Goal: Check status: Check status

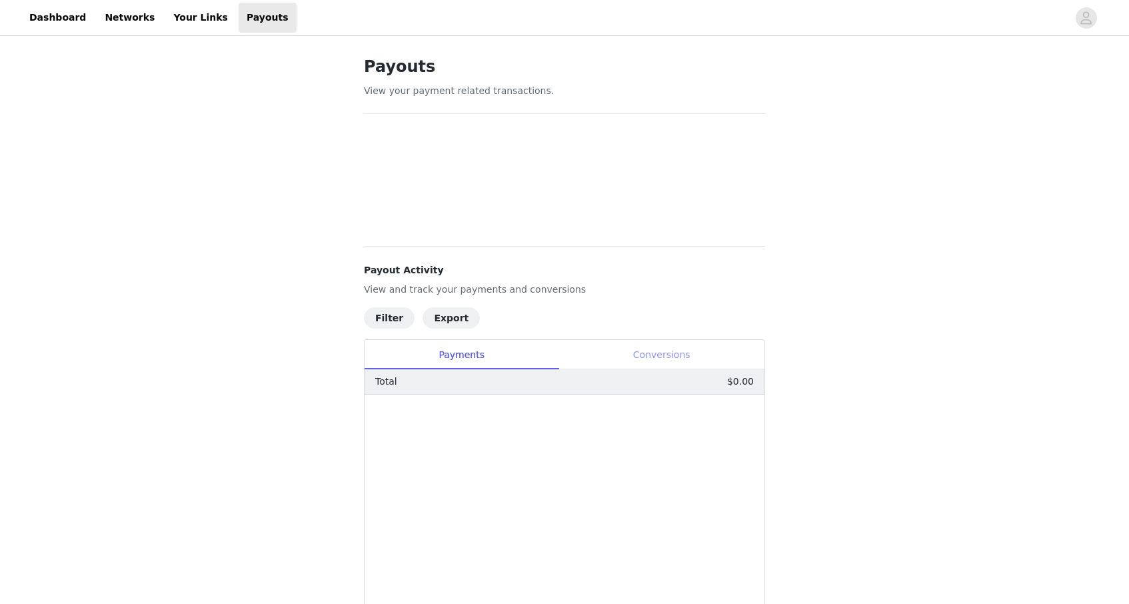
click at [626, 344] on div "Conversions" at bounding box center [661, 355] width 206 height 30
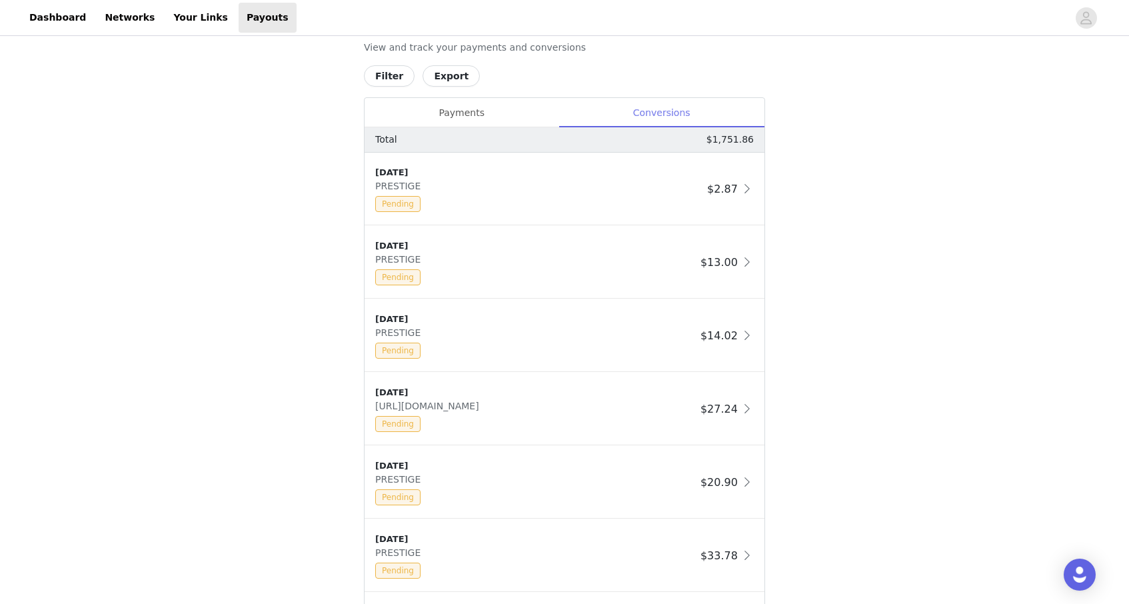
scroll to position [586, 0]
click at [398, 74] on button "Filter" at bounding box center [389, 75] width 51 height 21
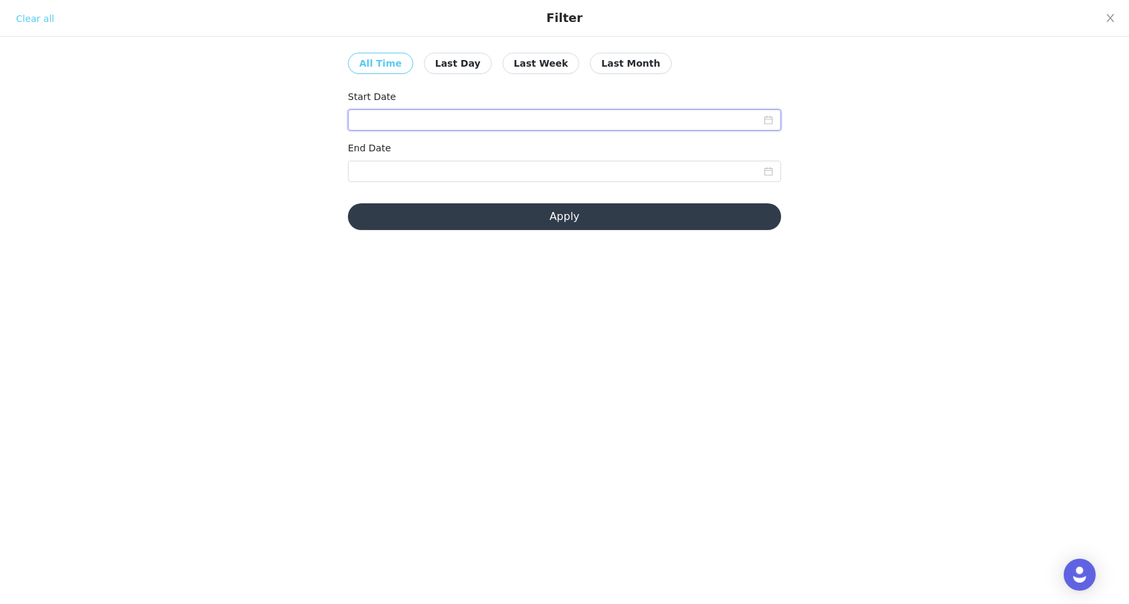
click at [414, 123] on input at bounding box center [564, 119] width 433 height 21
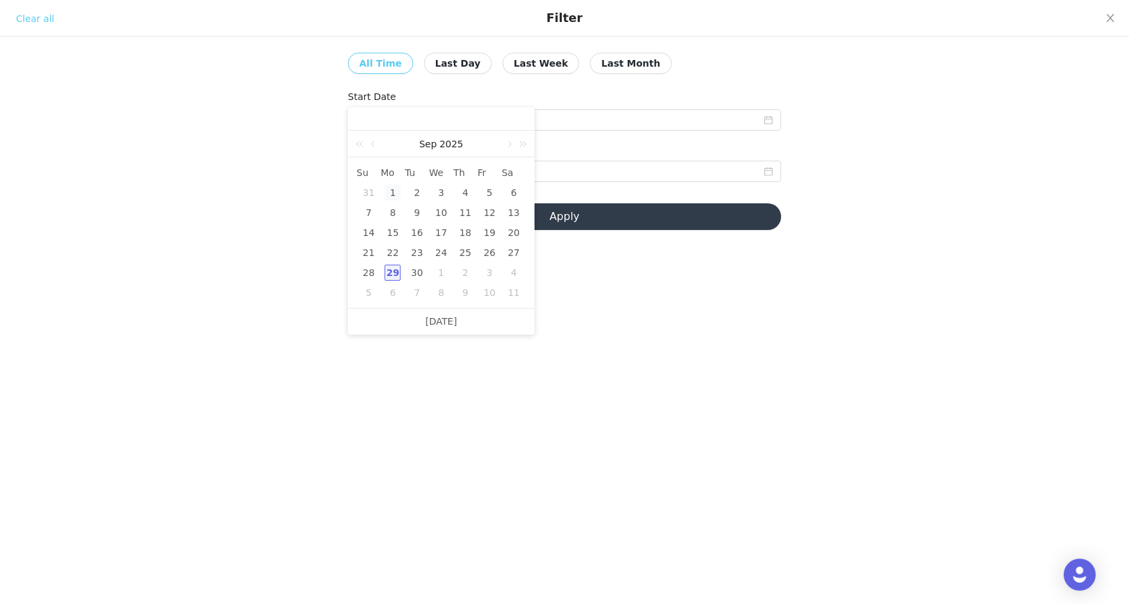
click at [392, 189] on div "1" at bounding box center [392, 193] width 16 height 16
type input "[DATE]"
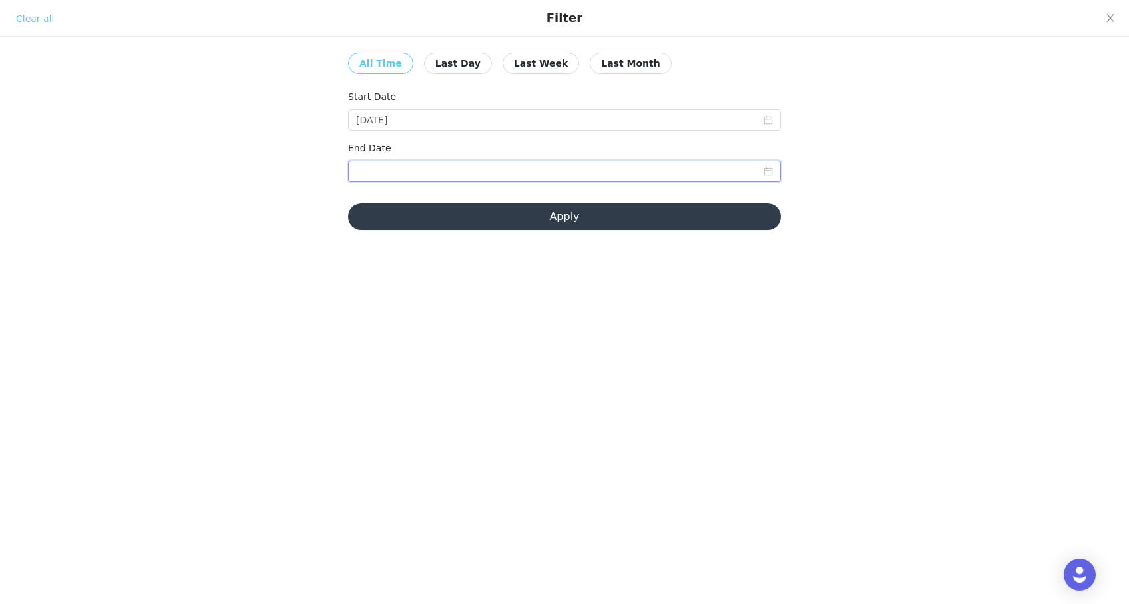
click at [426, 170] on input at bounding box center [564, 171] width 433 height 21
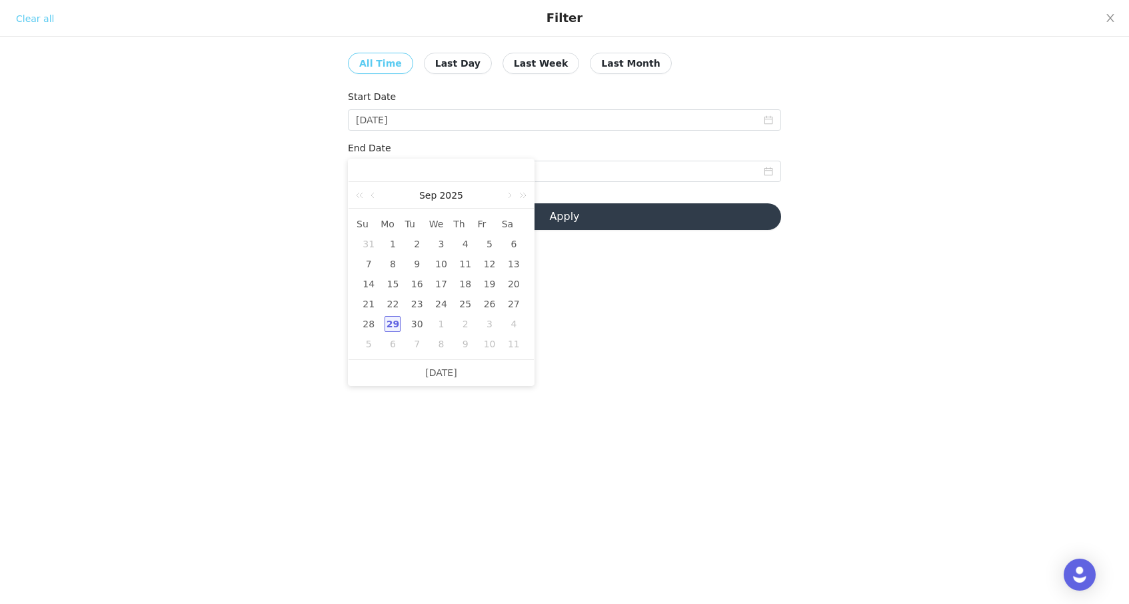
click at [397, 327] on div "29" at bounding box center [392, 324] width 16 height 16
type input "[DATE]"
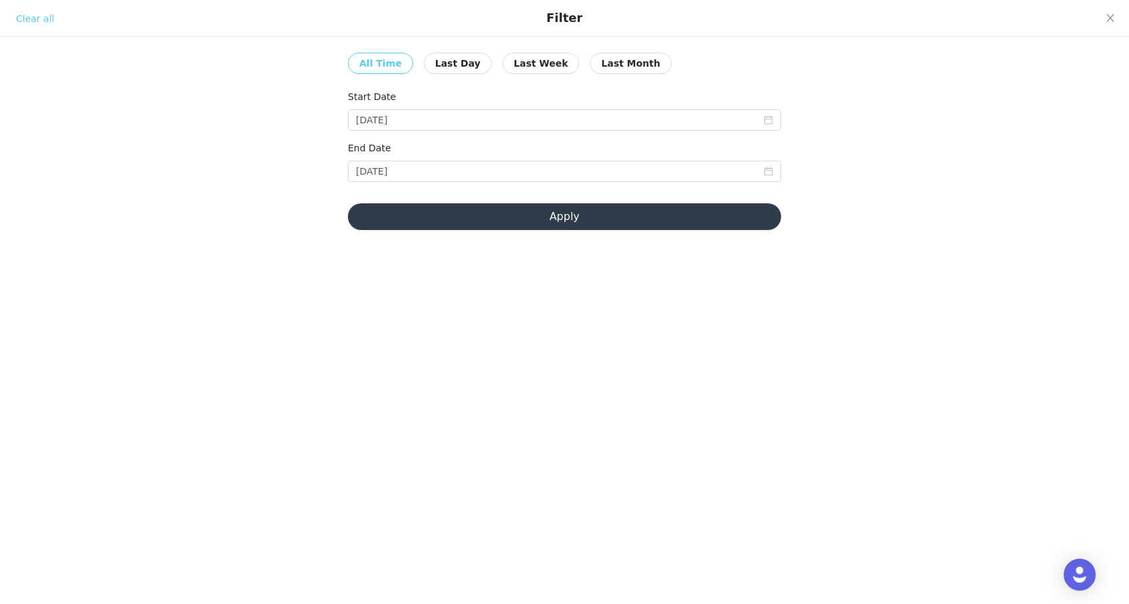
click at [526, 212] on button "Apply" at bounding box center [564, 216] width 433 height 27
